Goal: Transaction & Acquisition: Purchase product/service

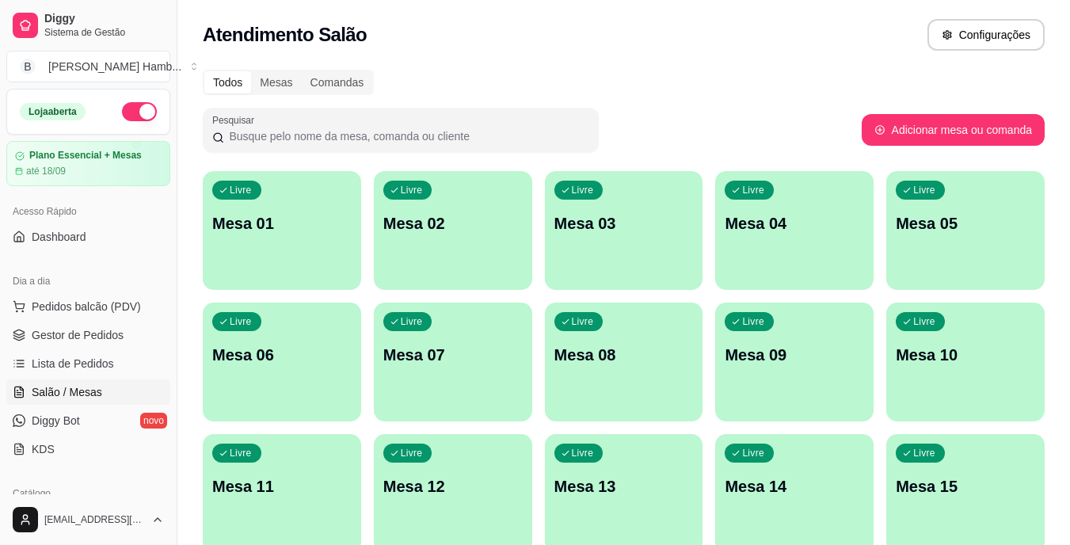
click at [629, 257] on div "Livre Mesa 03" at bounding box center [624, 221] width 158 height 100
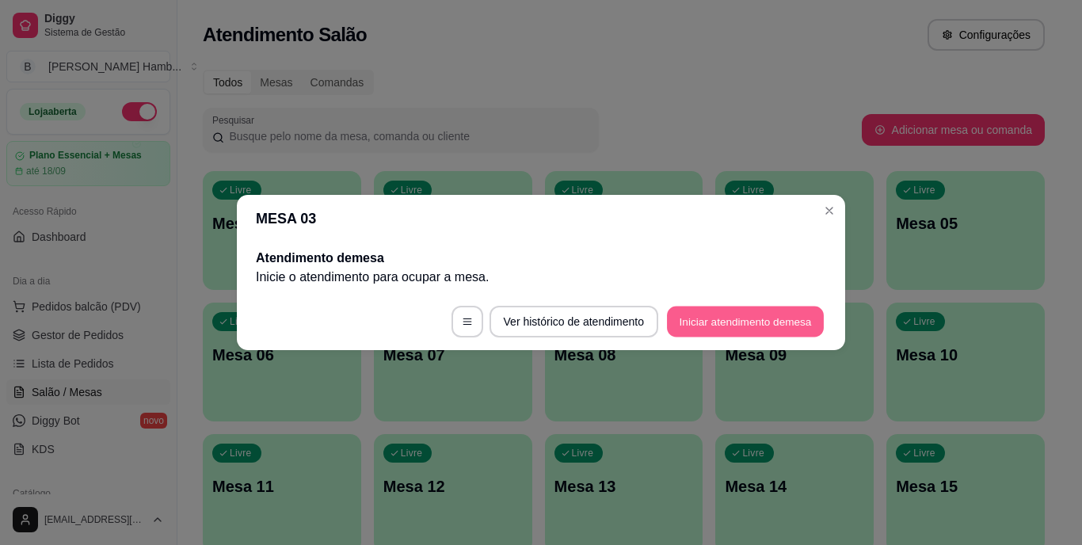
click at [753, 318] on button "Iniciar atendimento de mesa" at bounding box center [745, 322] width 157 height 31
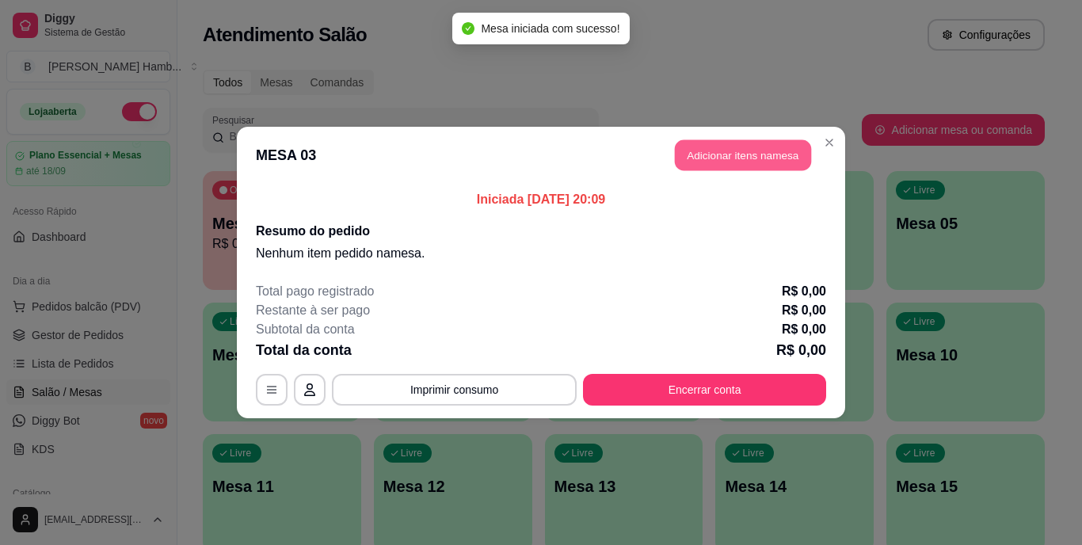
click at [735, 154] on button "Adicionar itens na mesa" at bounding box center [743, 155] width 136 height 31
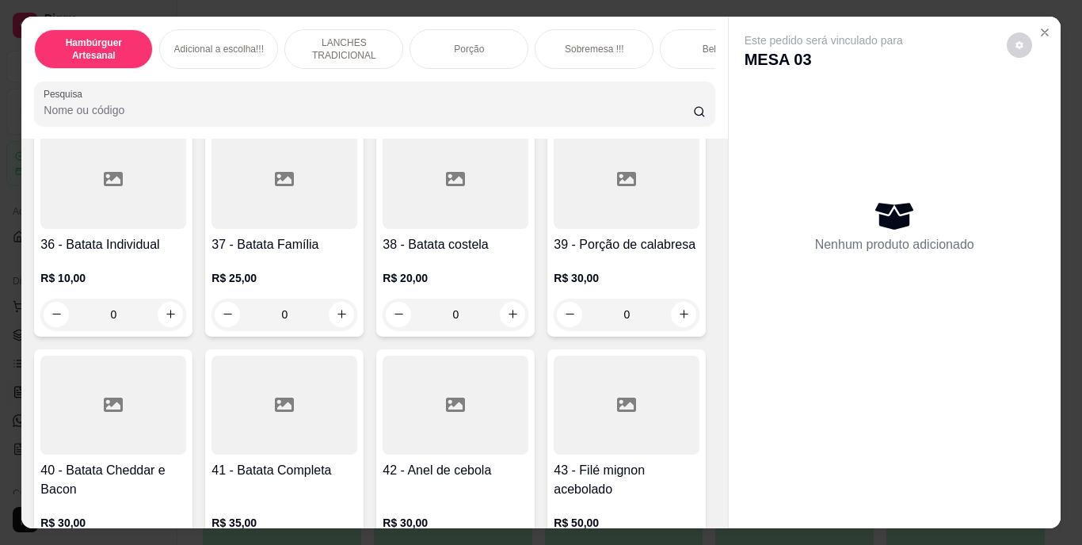
scroll to position [3090, 0]
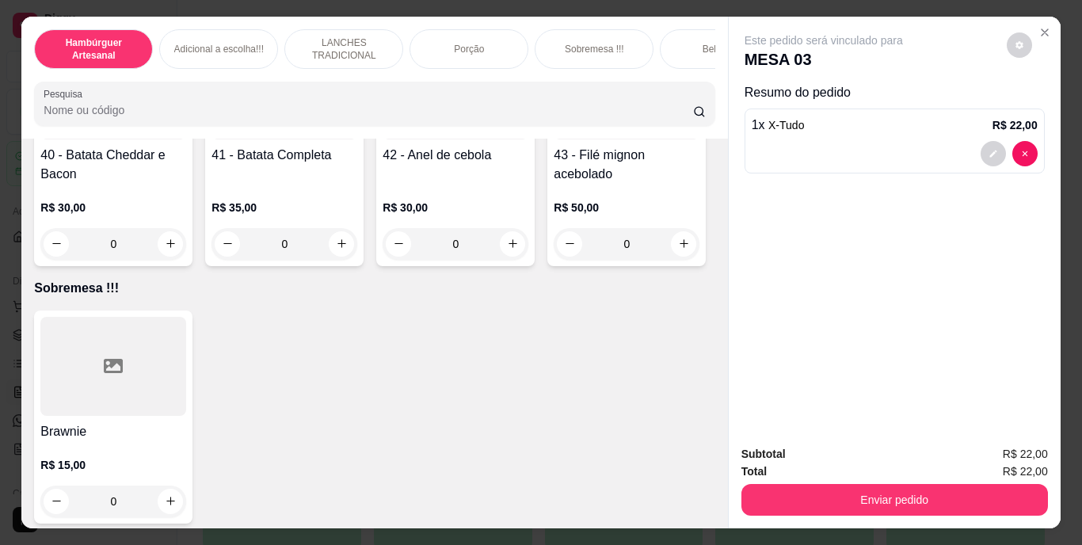
type input "2"
click at [989, 149] on icon "decrease-product-quantity" at bounding box center [994, 154] width 10 height 10
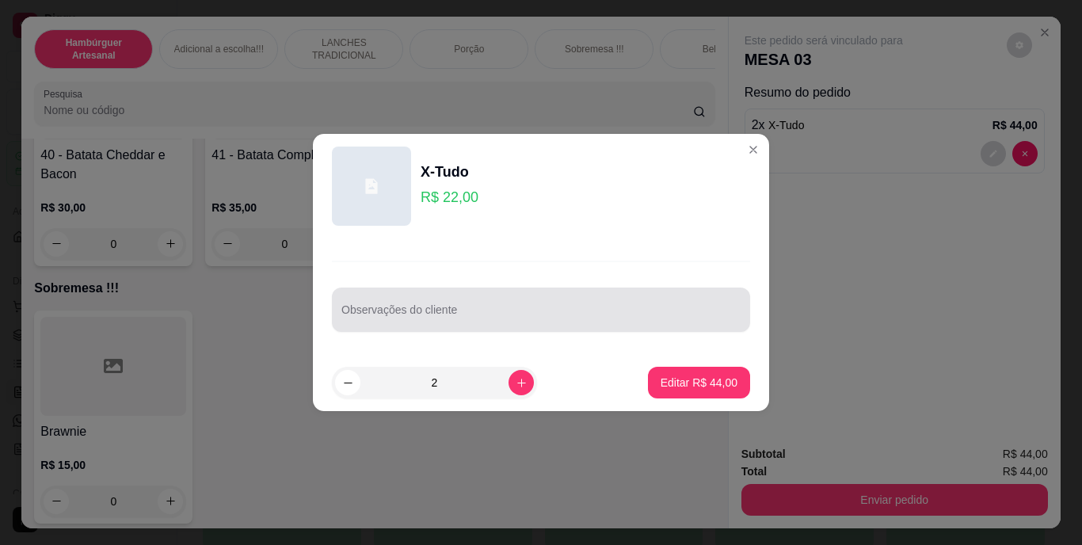
click at [560, 295] on div at bounding box center [540, 310] width 399 height 32
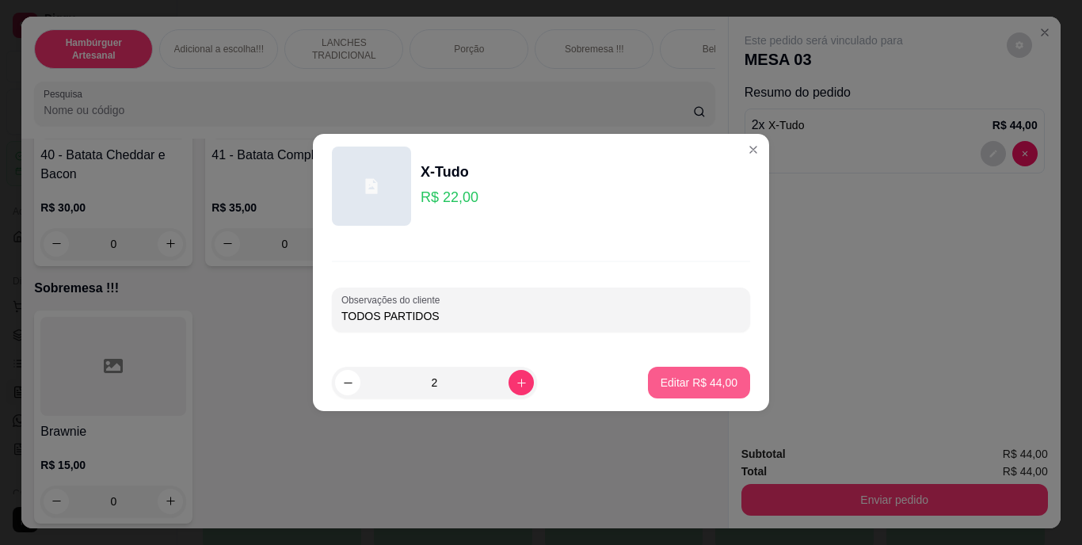
type input "TODOS PARTIDOS"
click at [661, 377] on p "Editar R$ 44,00" at bounding box center [699, 383] width 77 height 16
type input "0"
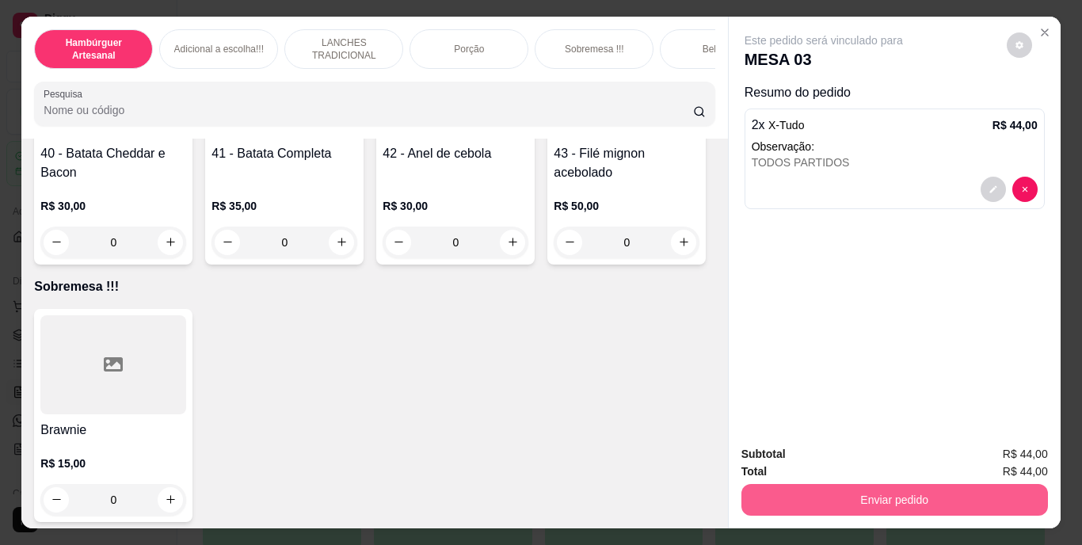
click at [861, 490] on button "Enviar pedido" at bounding box center [895, 500] width 307 height 32
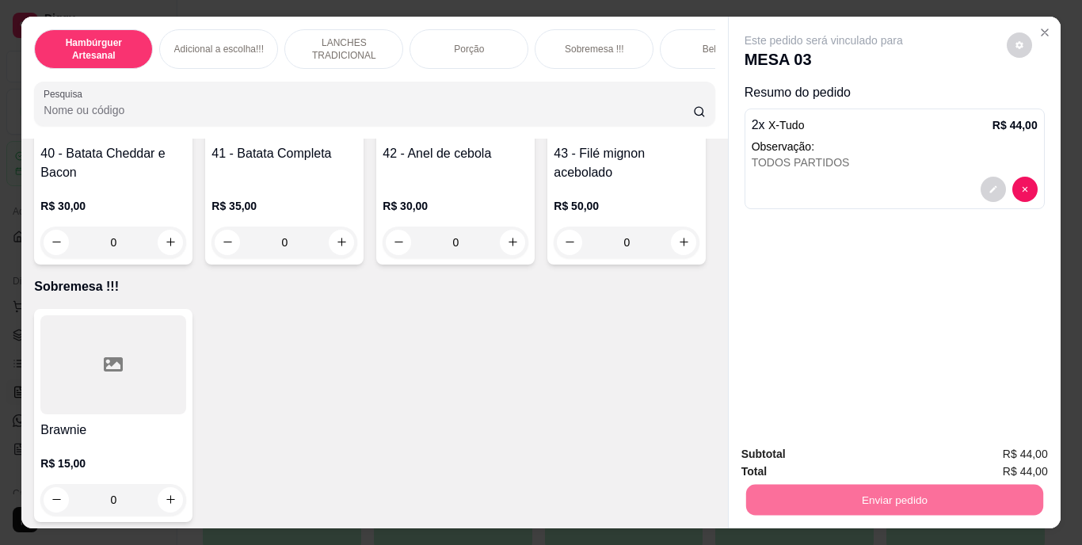
click at [784, 457] on button "Não registrar e enviar pedido" at bounding box center [842, 455] width 165 height 30
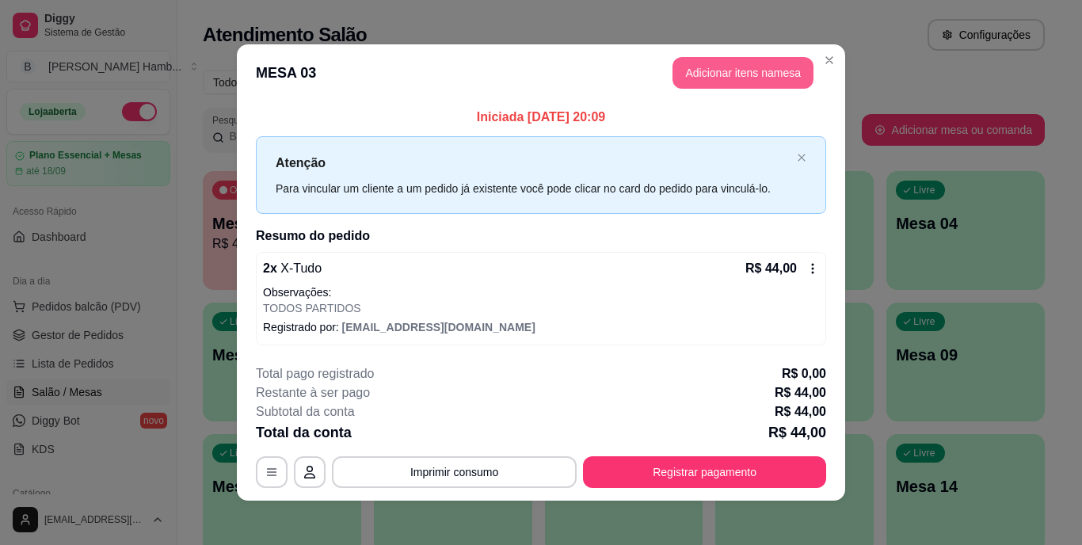
click at [741, 69] on button "Adicionar itens na mesa" at bounding box center [743, 73] width 141 height 32
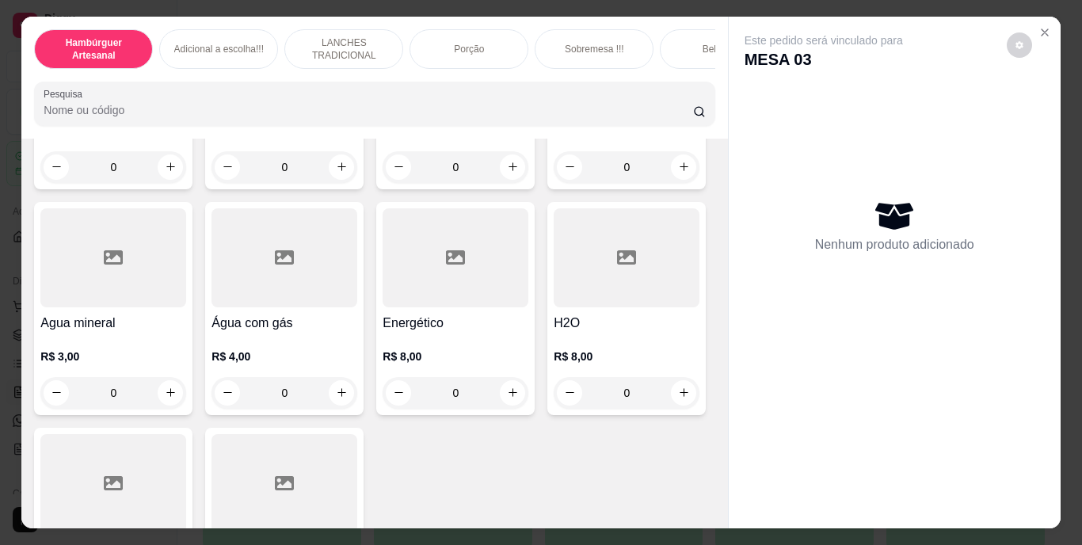
scroll to position [4436, 0]
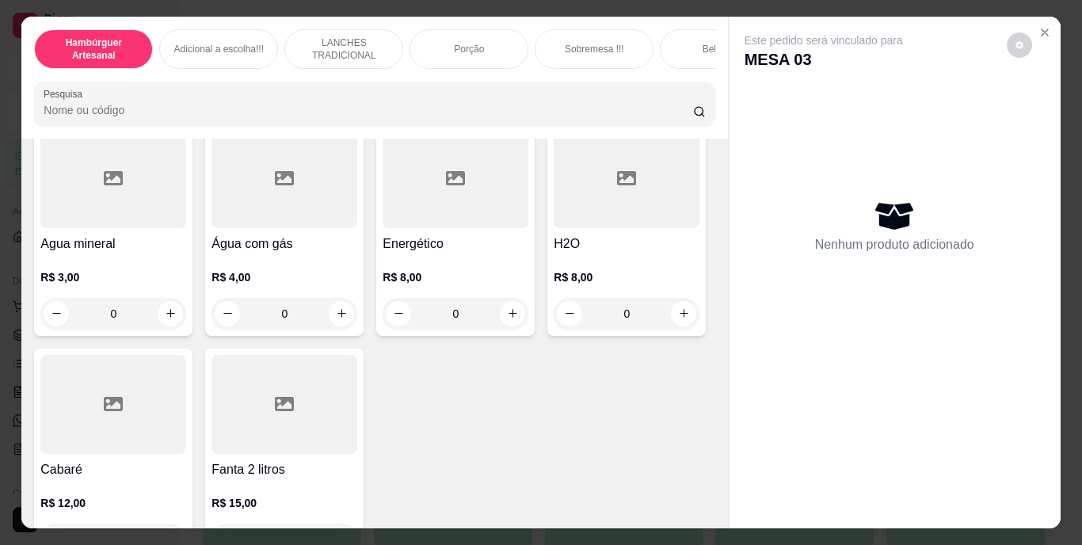
type input "1"
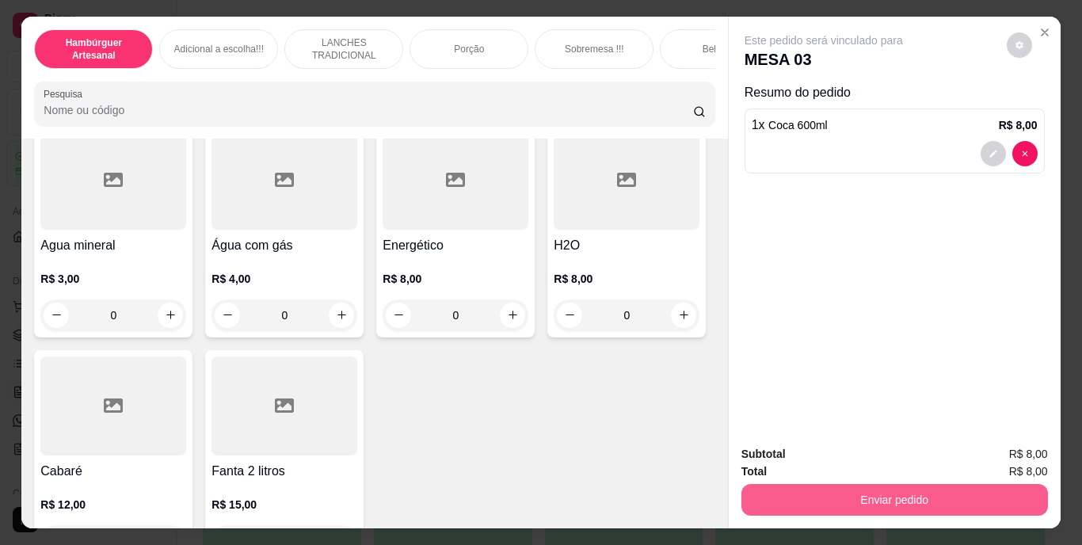
click at [779, 484] on button "Enviar pedido" at bounding box center [895, 500] width 307 height 32
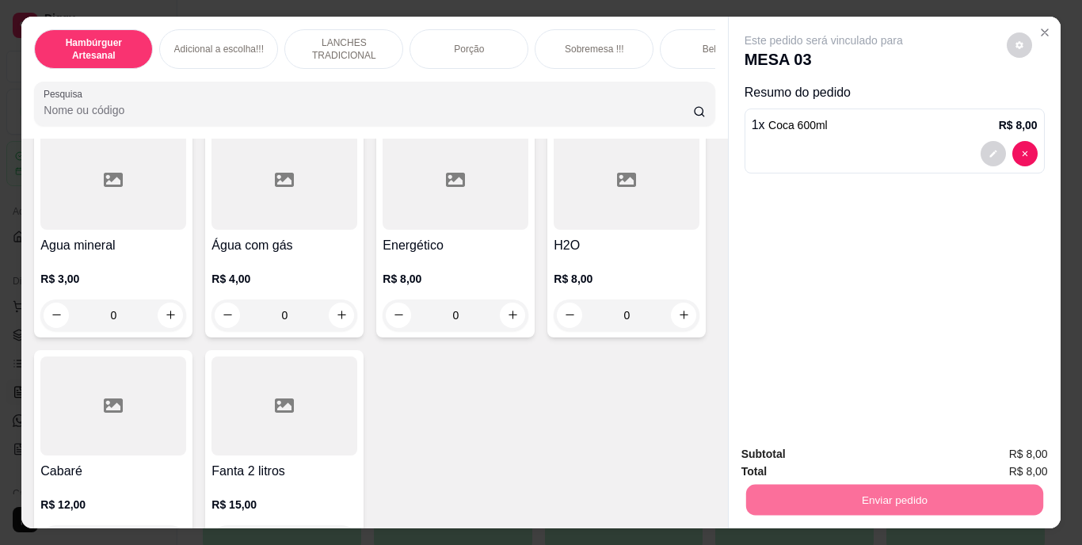
click at [781, 448] on button "Não registrar e enviar pedido" at bounding box center [842, 454] width 160 height 29
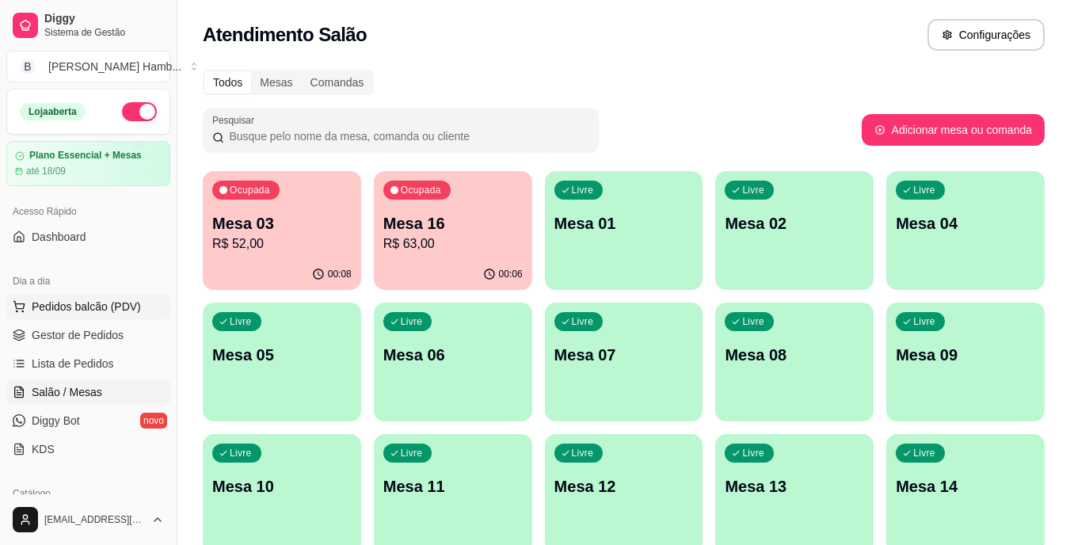
click at [75, 300] on span "Pedidos balcão (PDV)" at bounding box center [86, 307] width 109 height 16
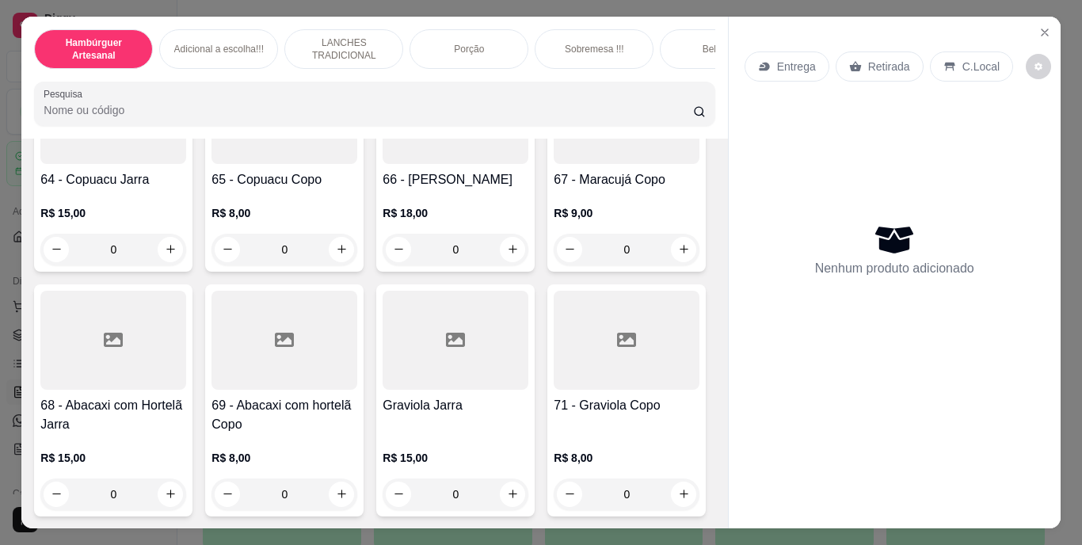
scroll to position [6802, 0]
click at [671, 488] on button "increase-product-quantity" at bounding box center [683, 494] width 25 height 25
type input "1"
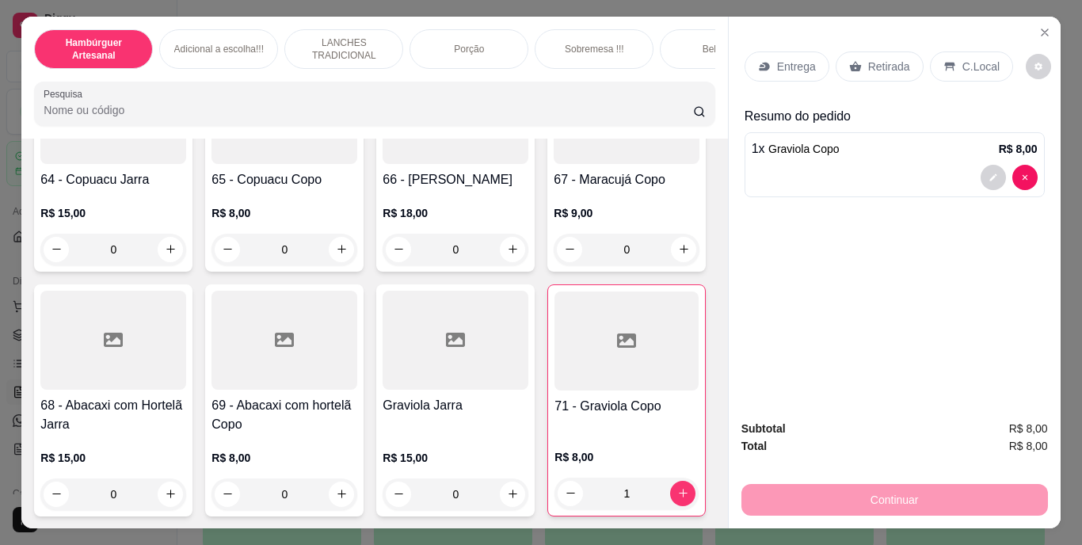
click at [851, 60] on icon at bounding box center [855, 66] width 13 height 13
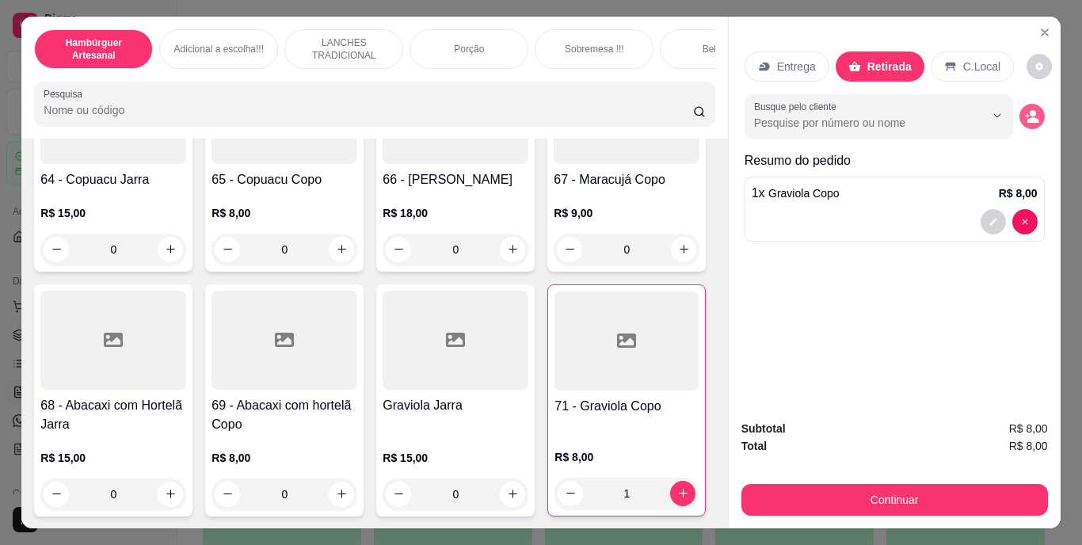
click at [1031, 112] on icon "decrease-product-quantity" at bounding box center [1032, 116] width 14 height 14
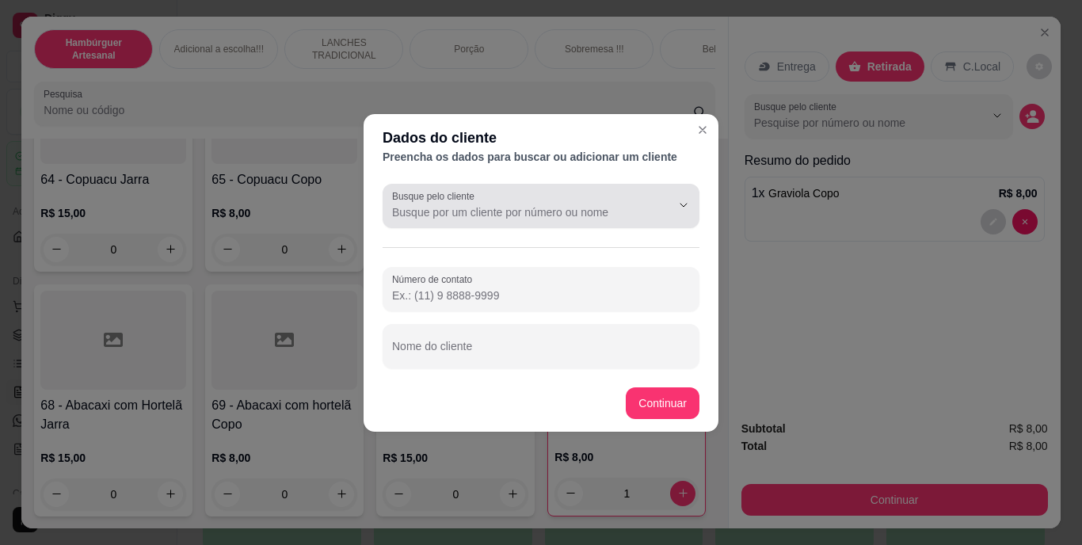
click at [625, 222] on div "Busque pelo cliente" at bounding box center [541, 206] width 317 height 44
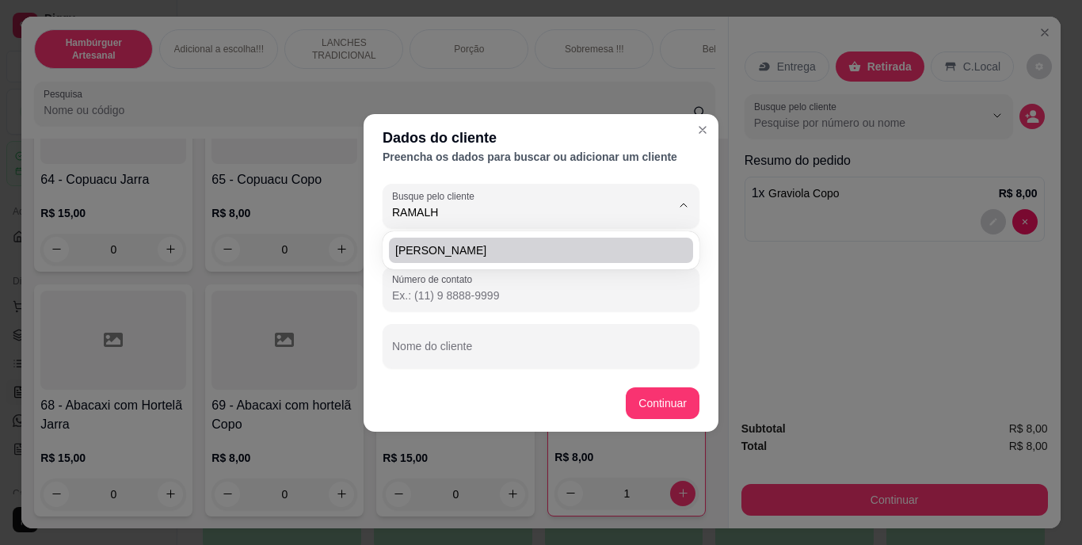
click at [621, 258] on li "[PERSON_NAME]" at bounding box center [541, 250] width 304 height 25
type input "[PERSON_NAME]"
type input "[PHONE_NUMBER]"
type input "[PERSON_NAME]"
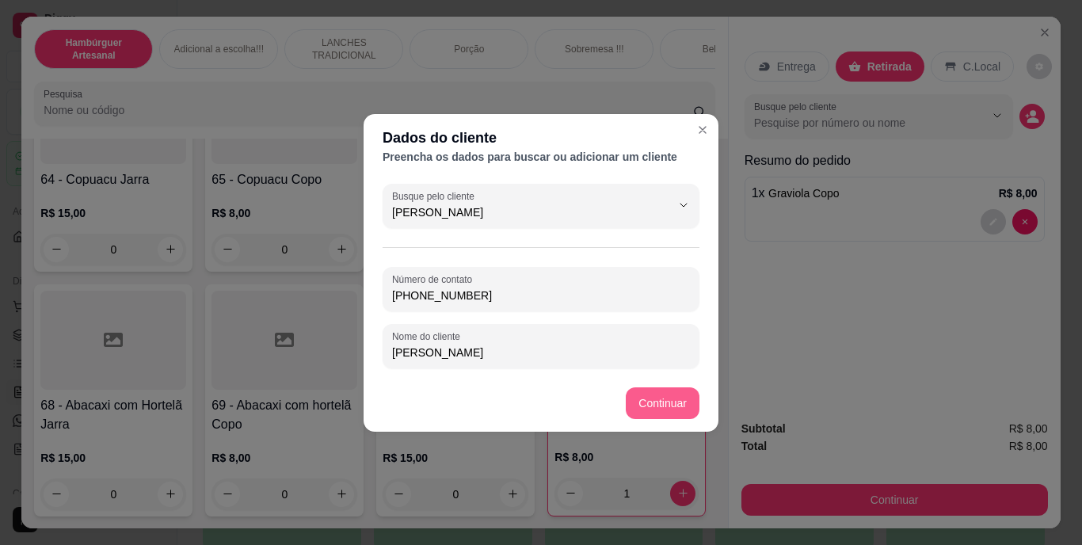
type input "[PERSON_NAME]"
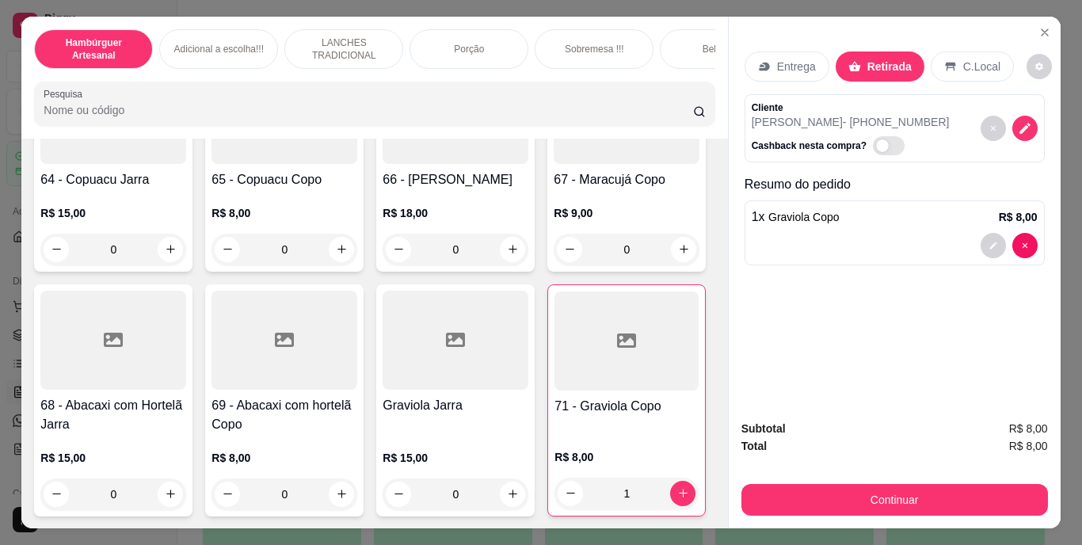
click at [776, 480] on div "Continuar" at bounding box center [895, 498] width 307 height 36
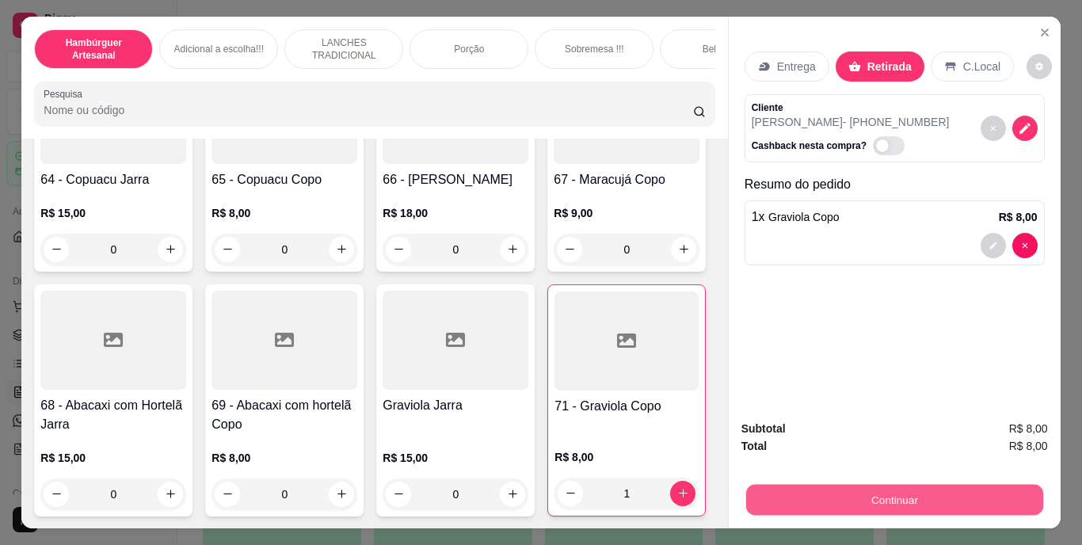
click at [753, 490] on button "Continuar" at bounding box center [893, 500] width 297 height 31
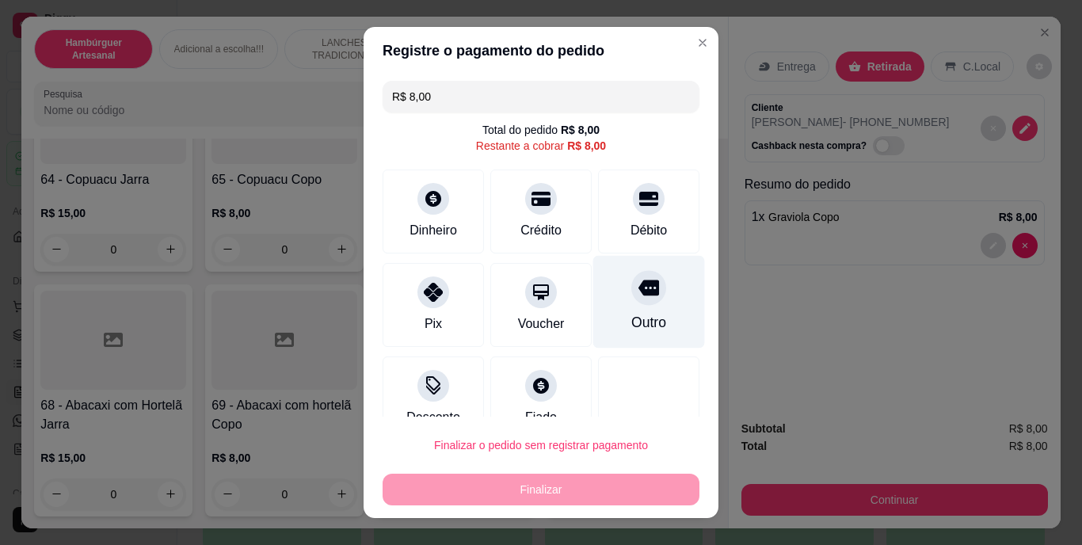
click at [633, 319] on div "Outro" at bounding box center [648, 323] width 35 height 21
type input "R$ 0,00"
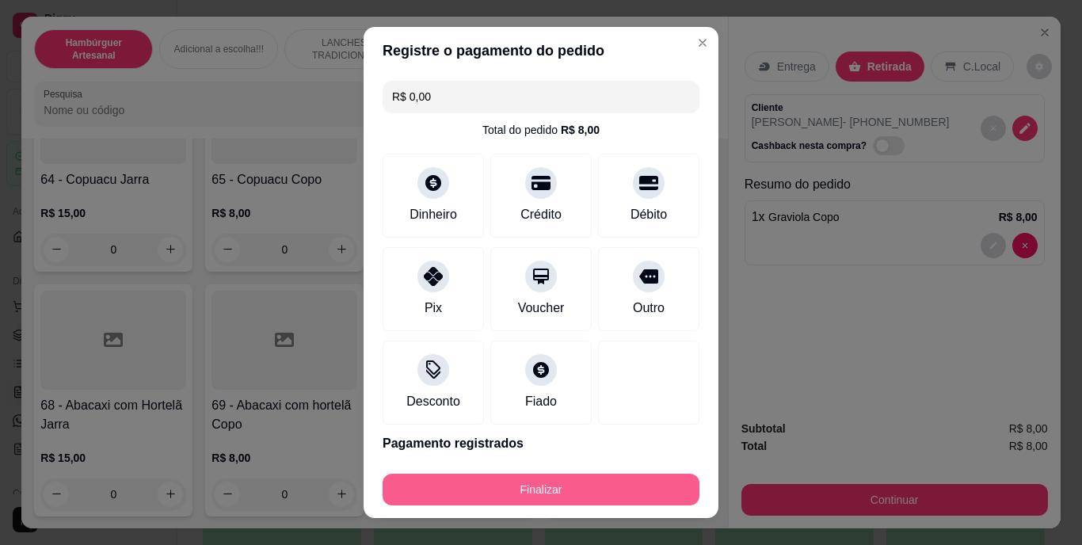
click at [593, 482] on button "Finalizar" at bounding box center [541, 490] width 317 height 32
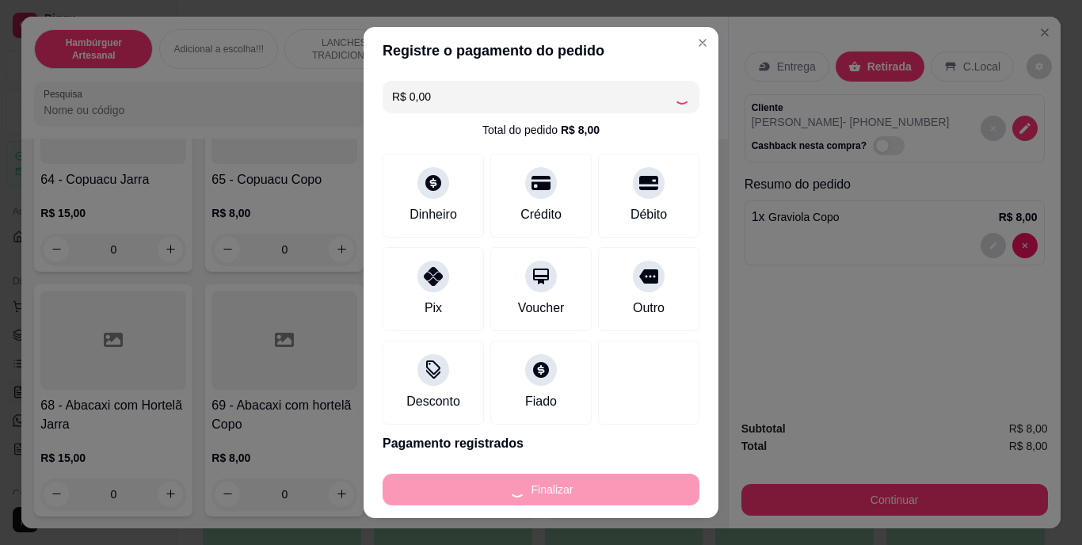
type input "0"
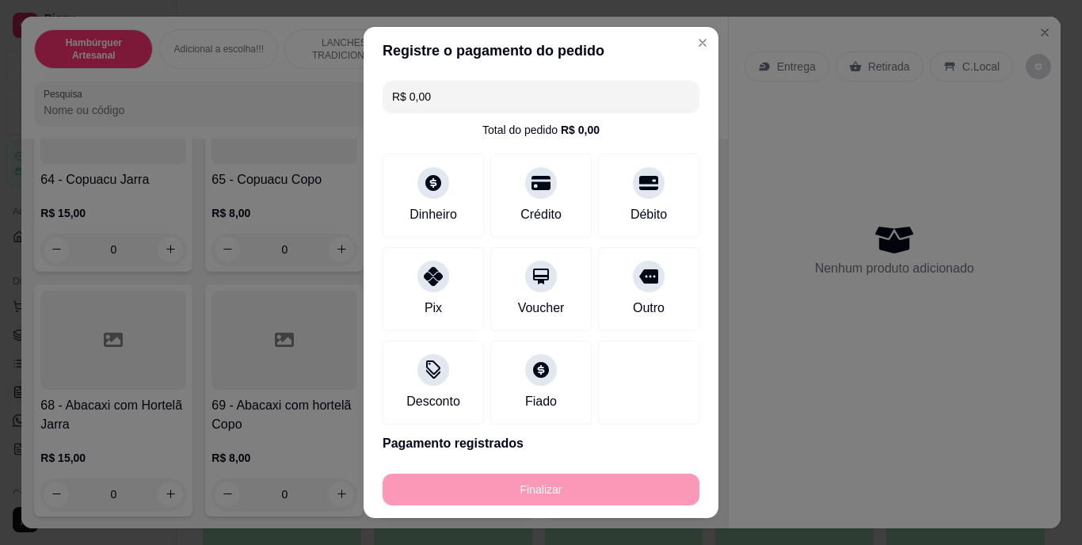
type input "-R$ 8,00"
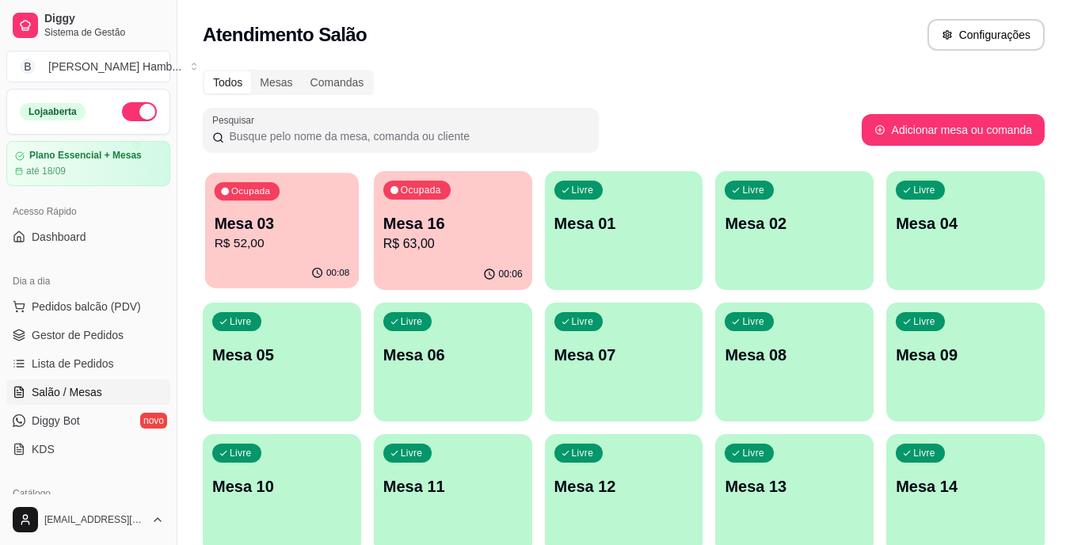
click at [276, 245] on p "R$ 52,00" at bounding box center [282, 243] width 135 height 18
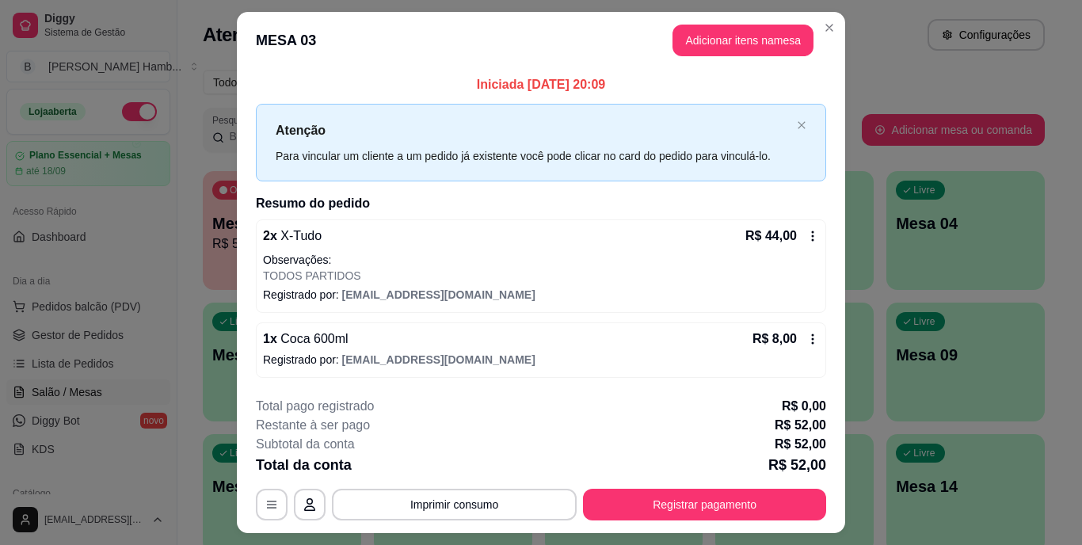
scroll to position [39, 0]
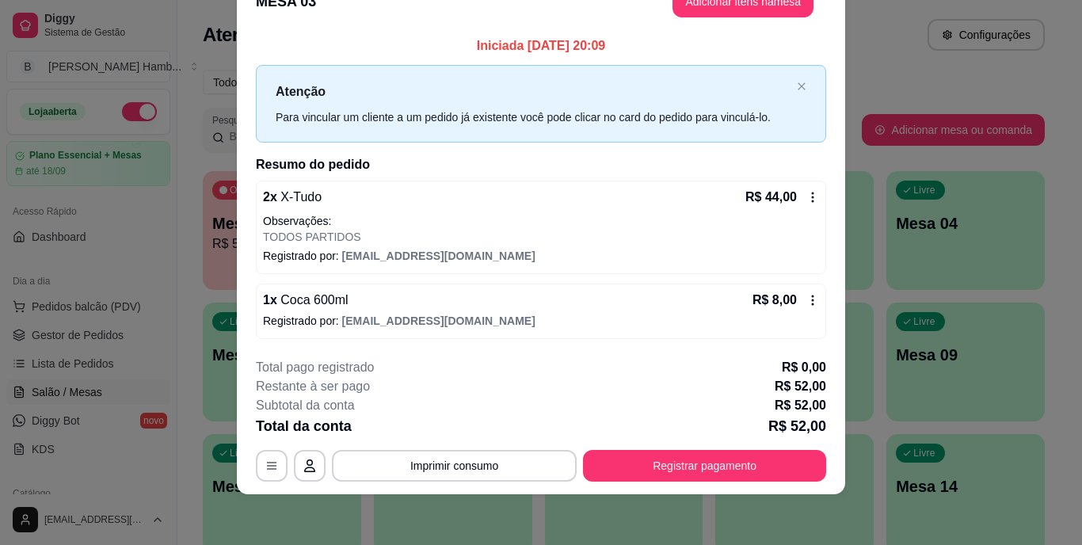
click at [520, 448] on div "**********" at bounding box center [541, 420] width 570 height 124
click at [498, 467] on button "Imprimir consumo" at bounding box center [455, 465] width 238 height 31
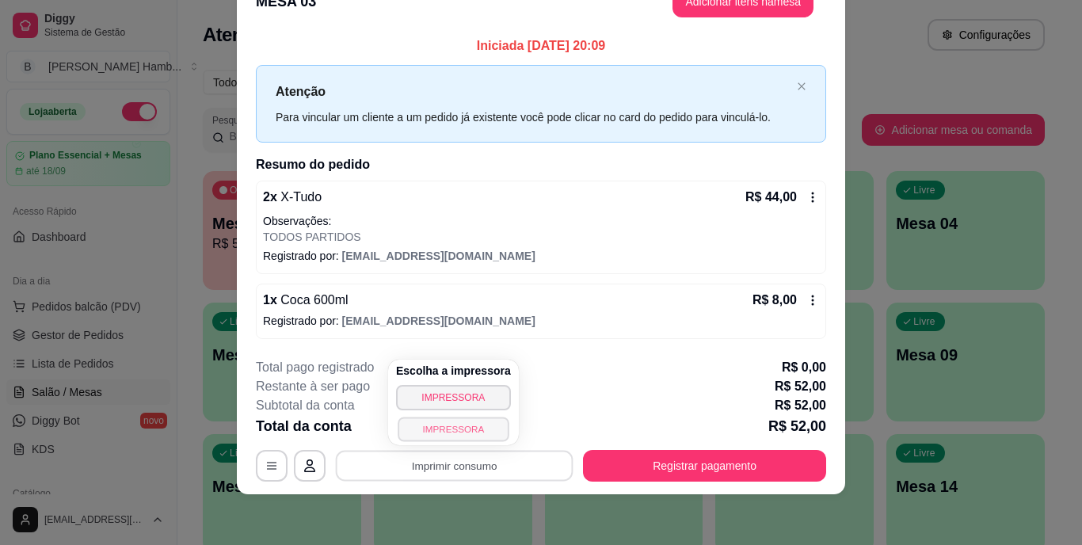
click at [455, 427] on button "IMPRESSORA" at bounding box center [453, 429] width 111 height 25
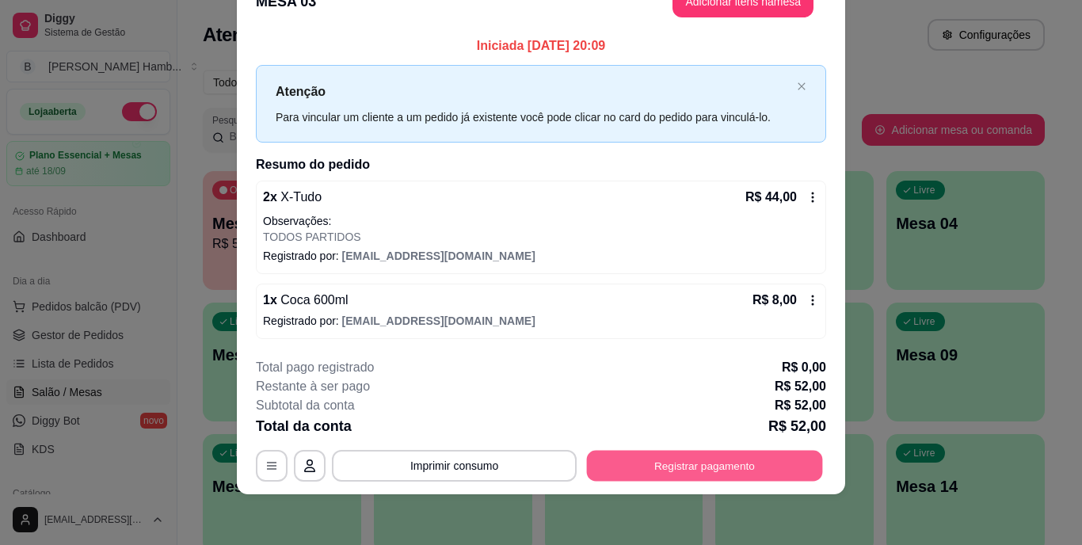
click at [604, 465] on button "Registrar pagamento" at bounding box center [705, 465] width 236 height 31
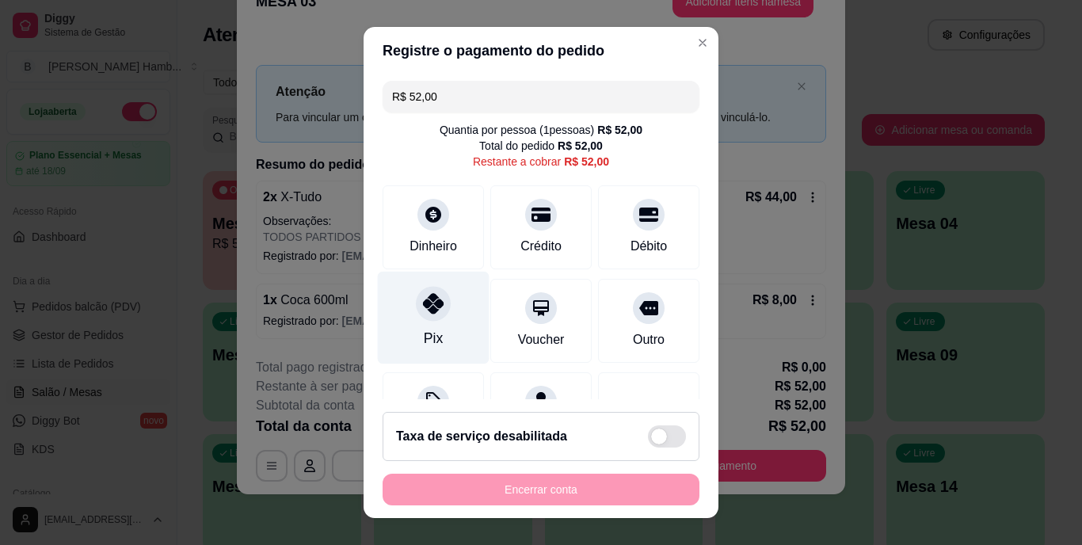
click at [416, 308] on div at bounding box center [433, 304] width 35 height 35
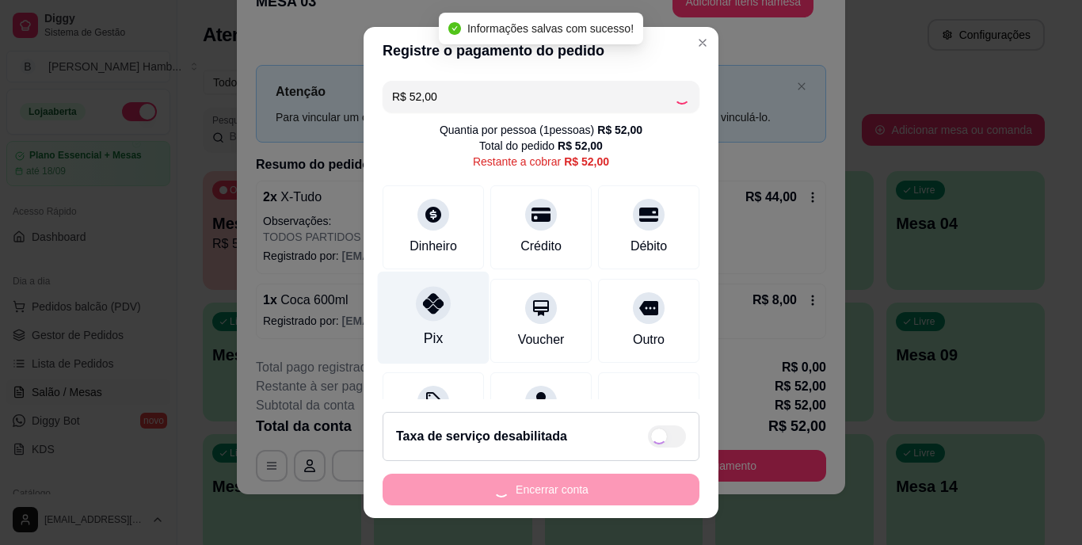
type input "R$ 0,00"
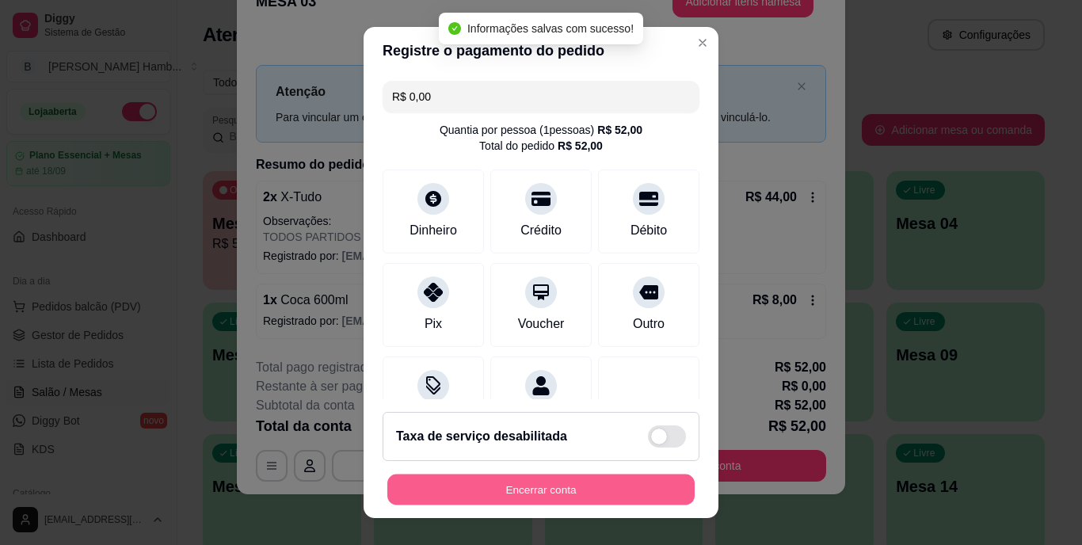
click at [473, 482] on button "Encerrar conta" at bounding box center [540, 489] width 307 height 31
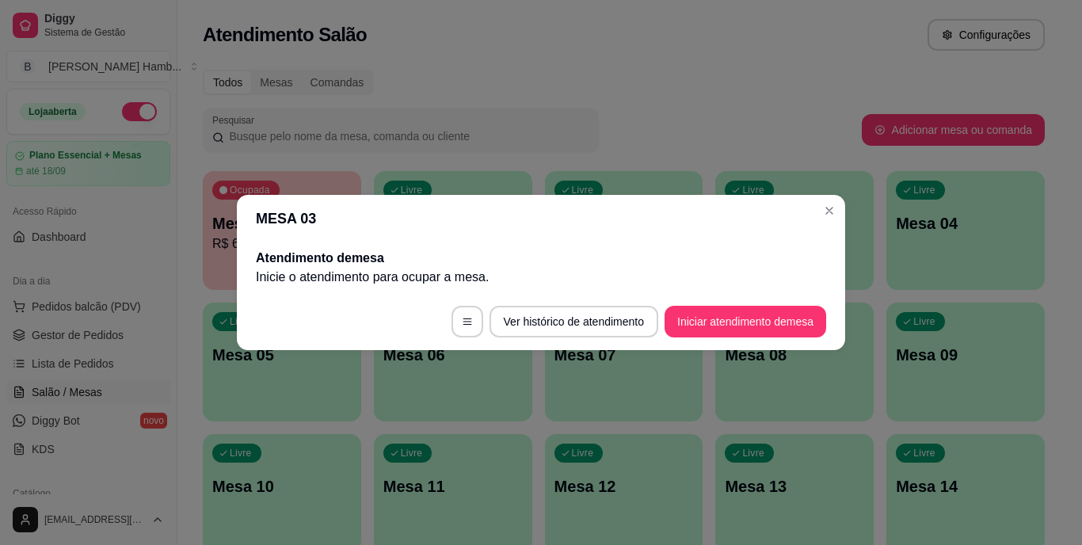
scroll to position [0, 0]
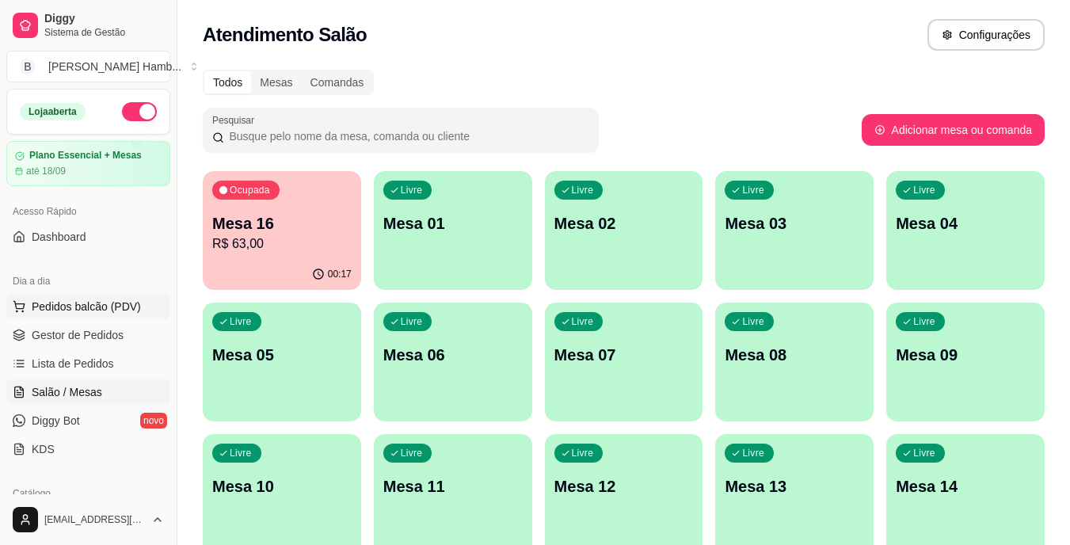
click at [63, 308] on span "Pedidos balcão (PDV)" at bounding box center [86, 307] width 109 height 16
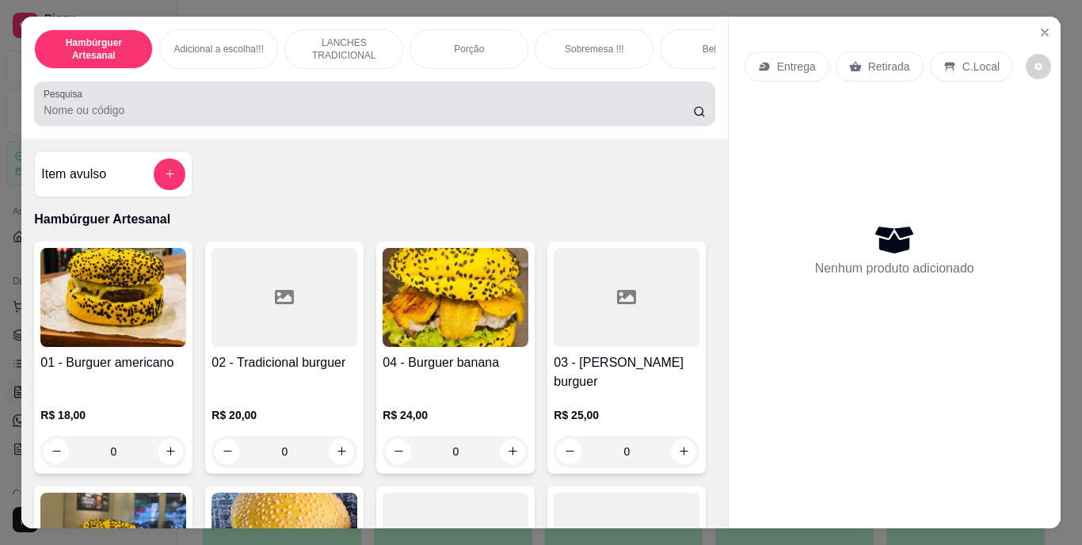
click at [168, 120] on div at bounding box center [374, 104] width 661 height 32
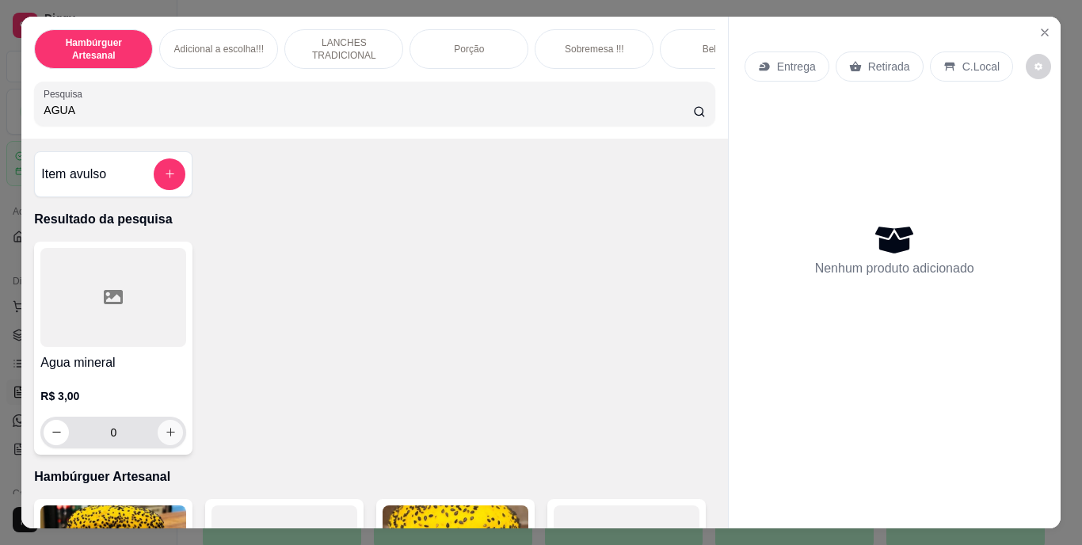
type input "AGUA"
click at [166, 437] on icon "increase-product-quantity" at bounding box center [170, 433] width 8 height 8
type input "1"
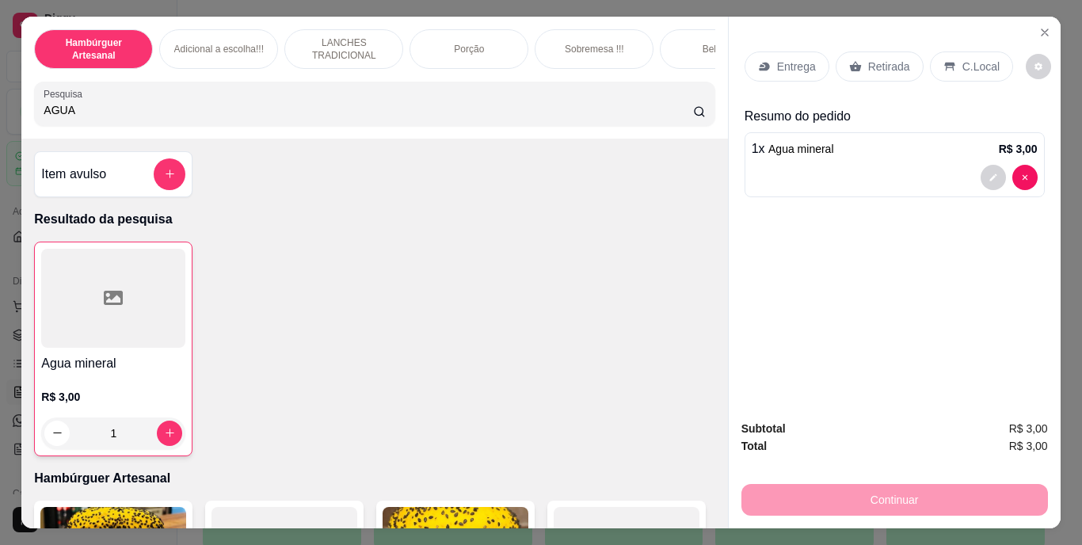
click at [871, 69] on div "Retirada" at bounding box center [880, 66] width 88 height 30
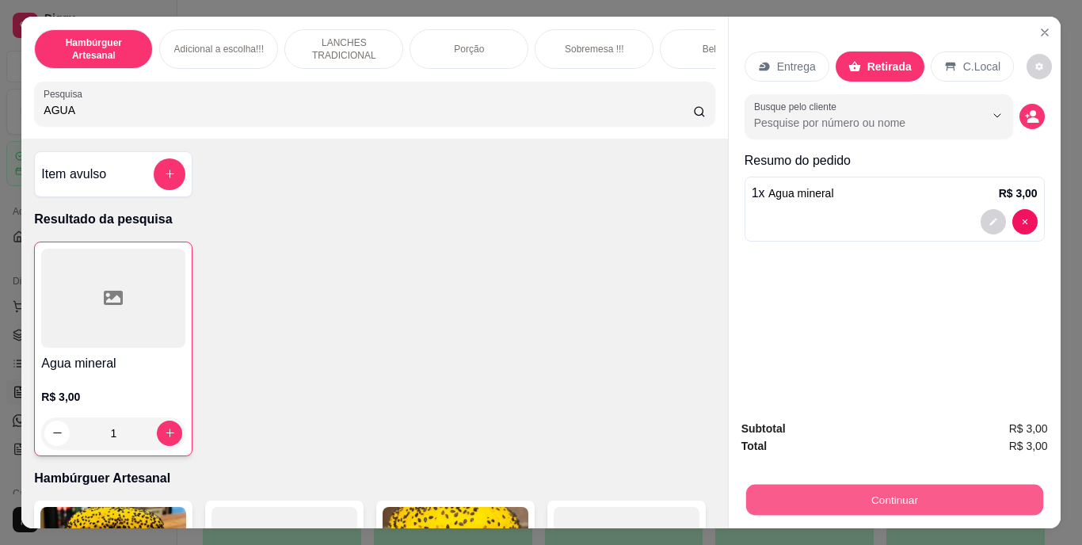
click at [834, 485] on button "Continuar" at bounding box center [893, 500] width 297 height 31
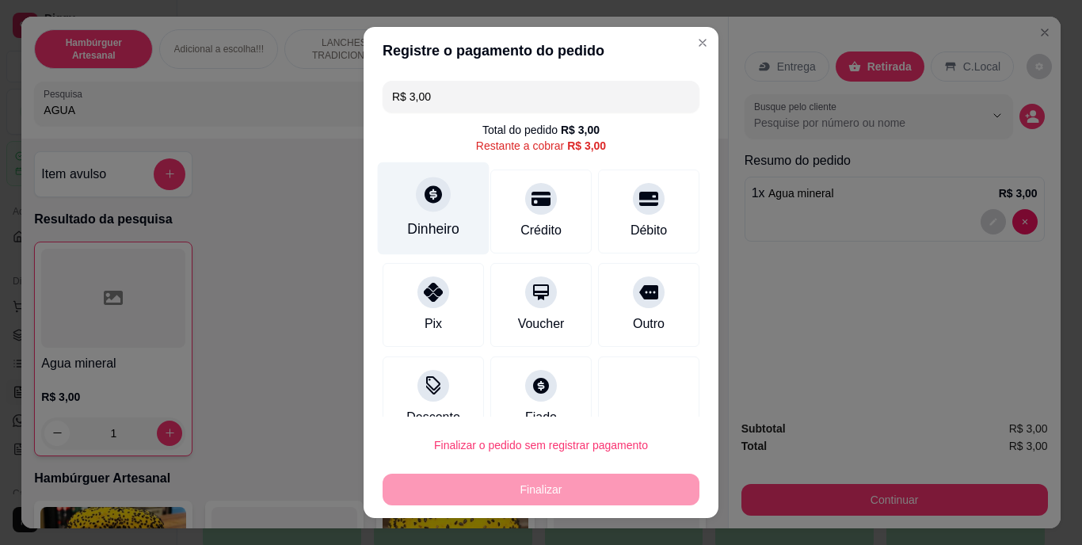
click at [442, 213] on div "Dinheiro" at bounding box center [434, 208] width 112 height 93
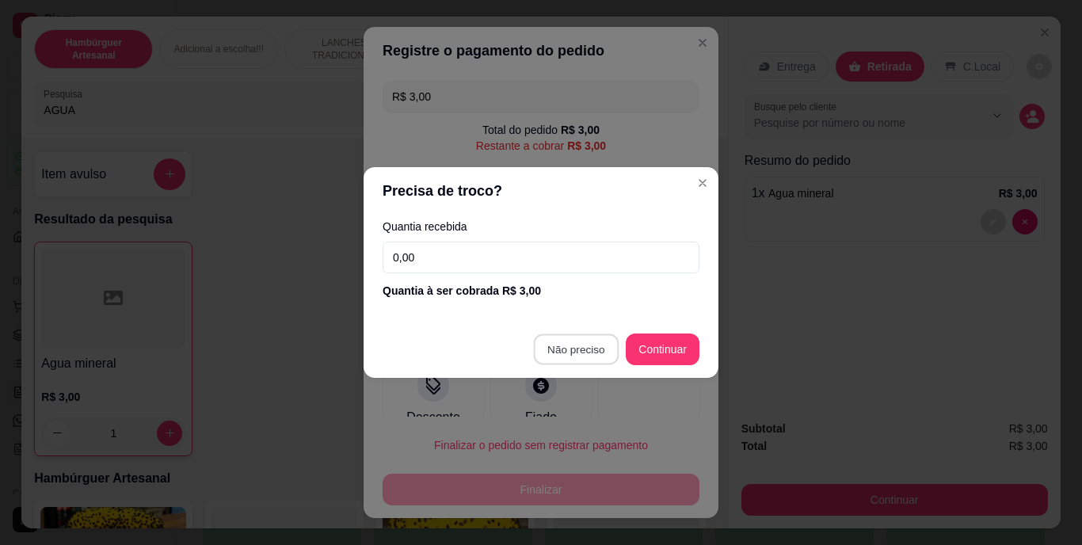
type input "R$ 0,00"
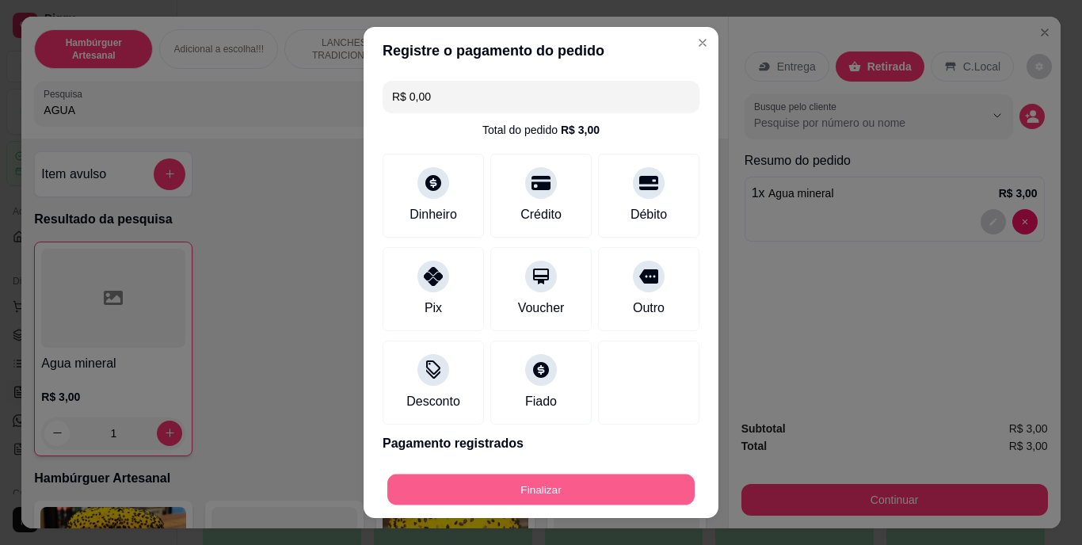
click at [555, 482] on button "Finalizar" at bounding box center [540, 489] width 307 height 31
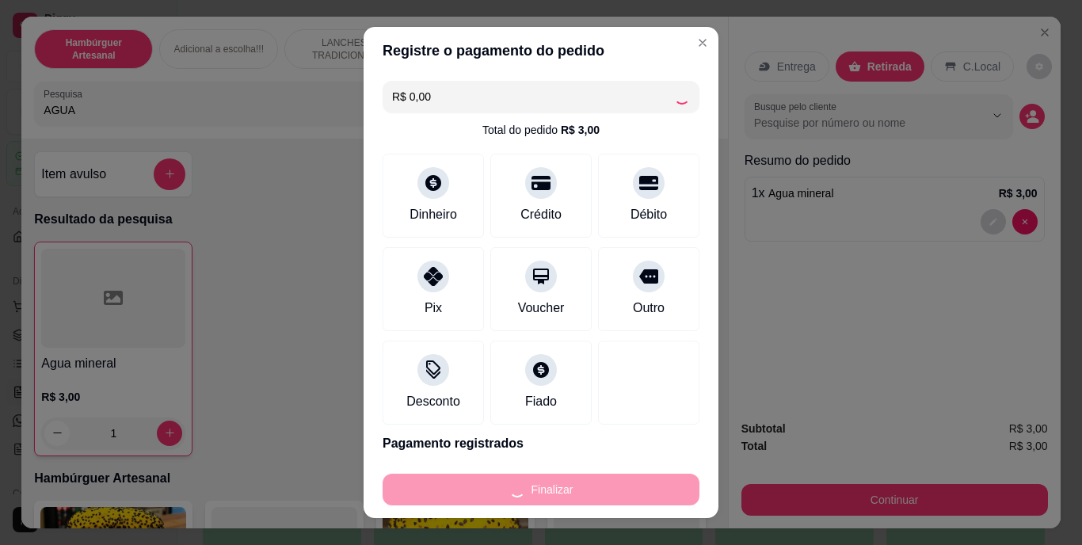
type input "0"
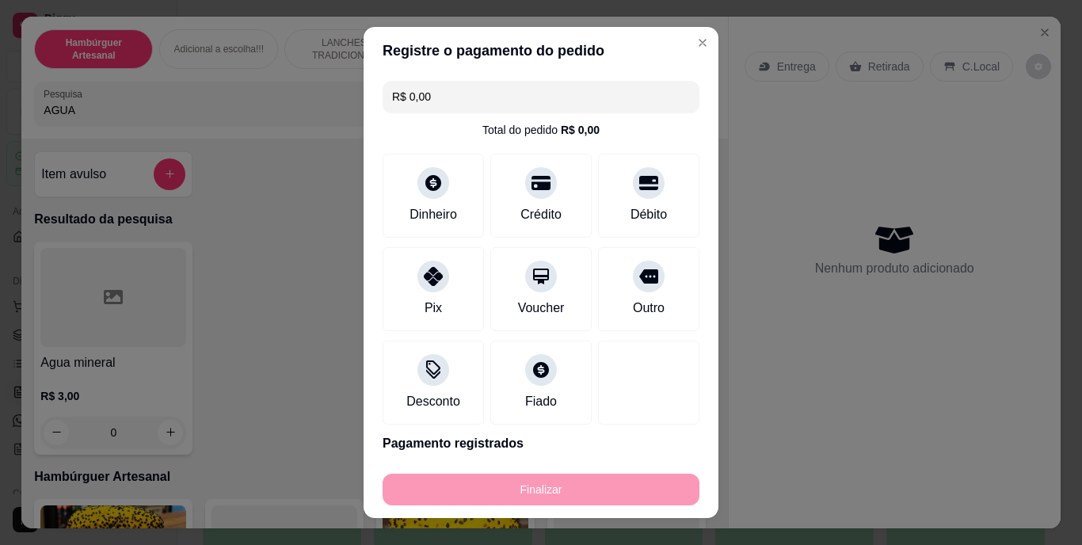
type input "-R$ 3,00"
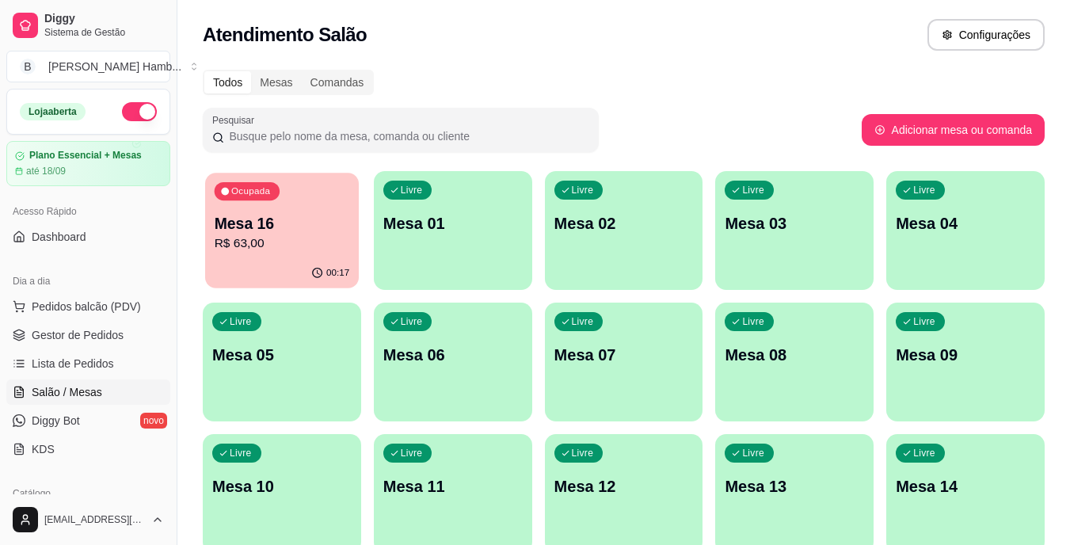
click at [259, 225] on p "Mesa 16" at bounding box center [282, 223] width 135 height 21
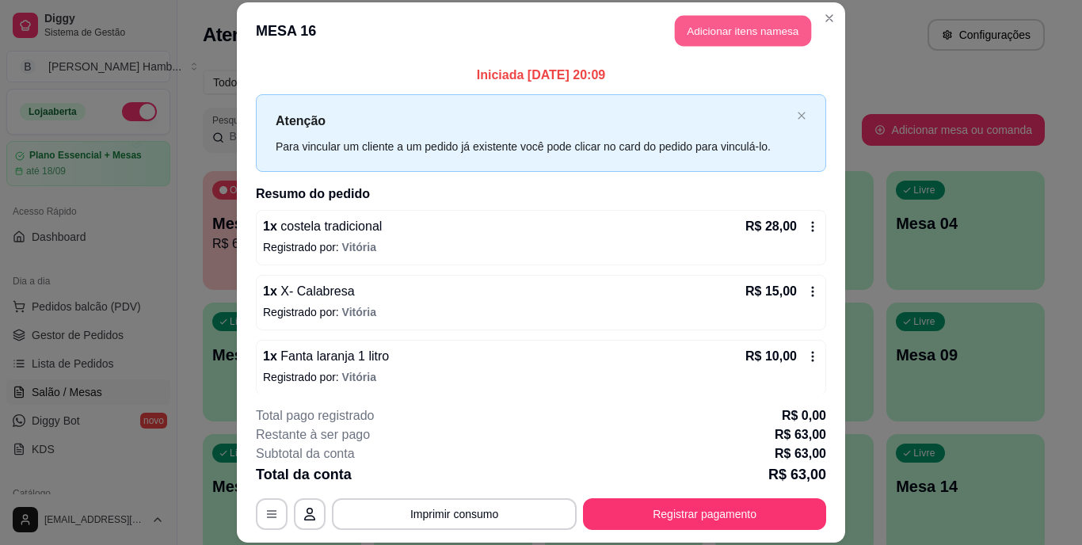
click at [692, 40] on button "Adicionar itens na mesa" at bounding box center [743, 31] width 136 height 31
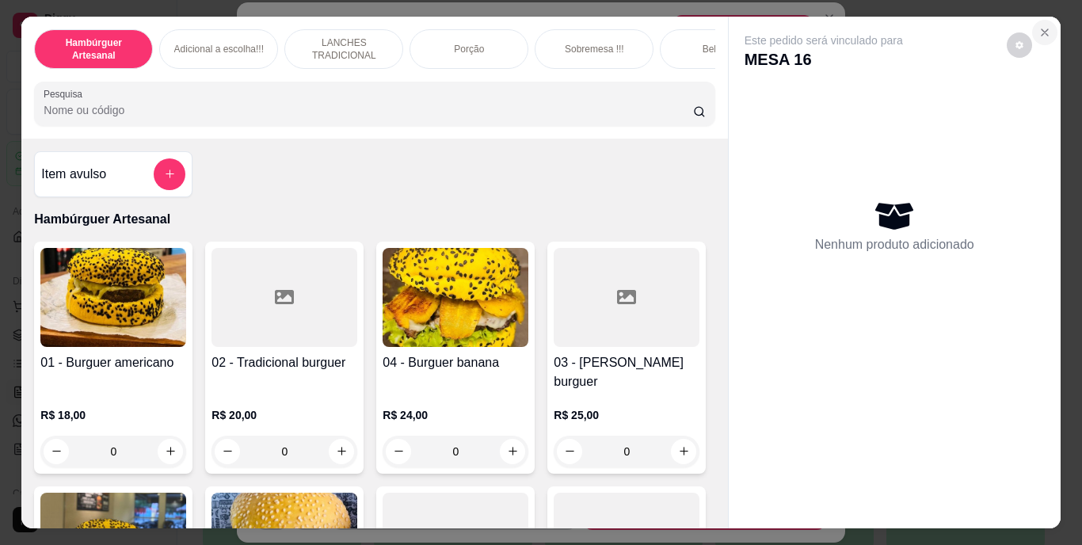
click at [1047, 31] on button "Close" at bounding box center [1044, 32] width 25 height 25
